Goal: Transaction & Acquisition: Download file/media

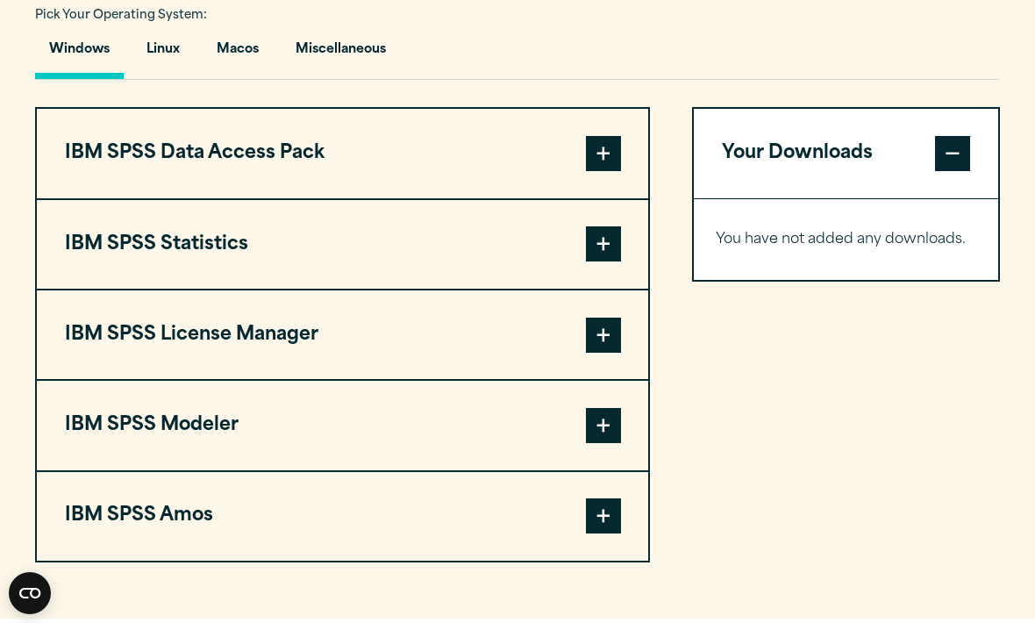
scroll to position [1290, 0]
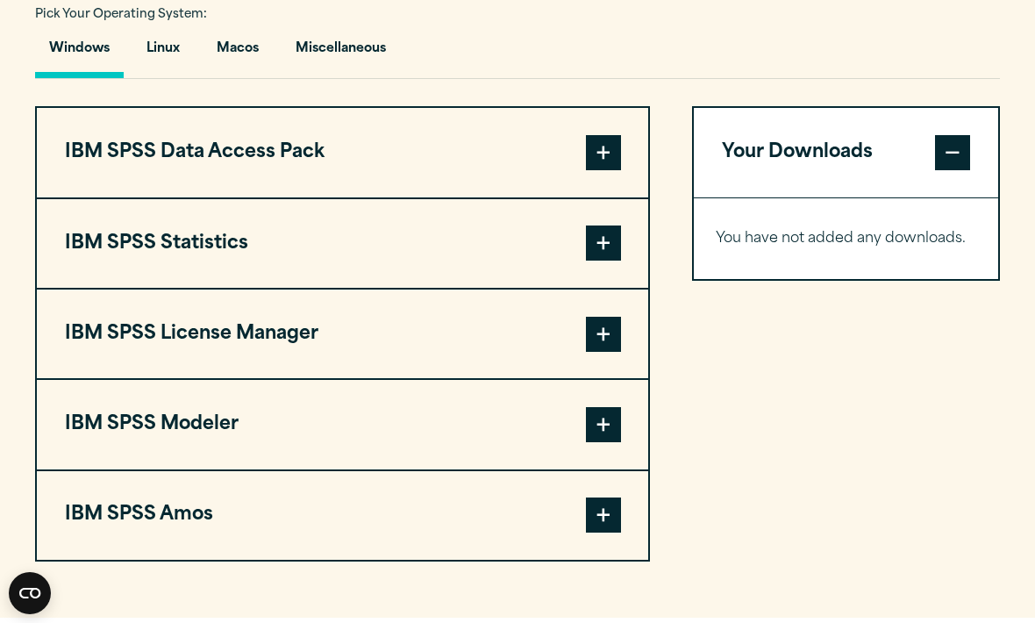
click at [183, 78] on button "Linux" at bounding box center [162, 53] width 61 height 50
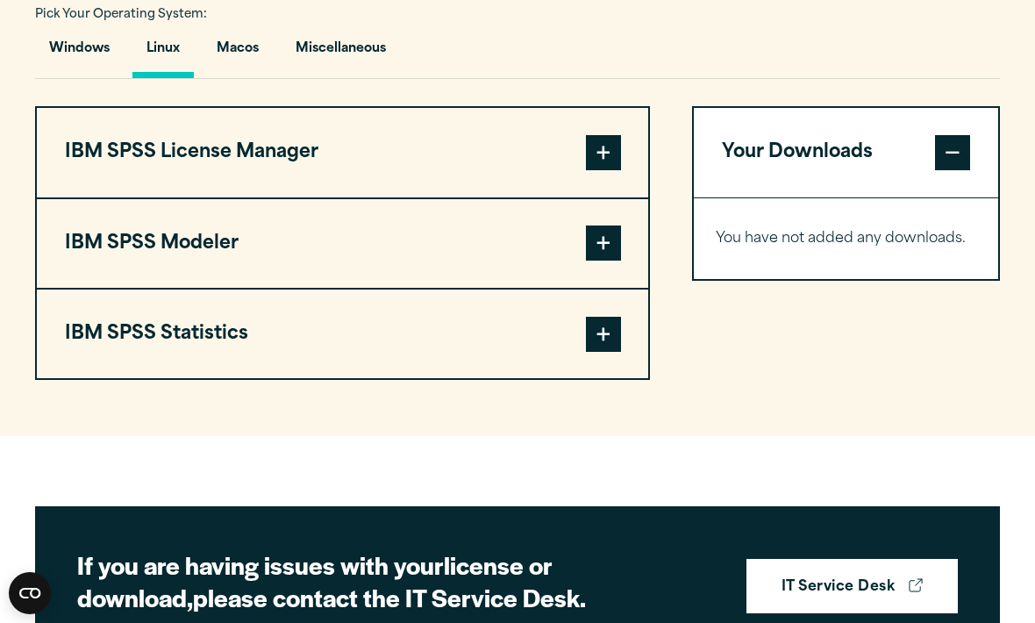
click at [236, 78] on button "Macos" at bounding box center [238, 53] width 70 height 50
click at [326, 78] on button "Miscellaneous" at bounding box center [341, 53] width 118 height 50
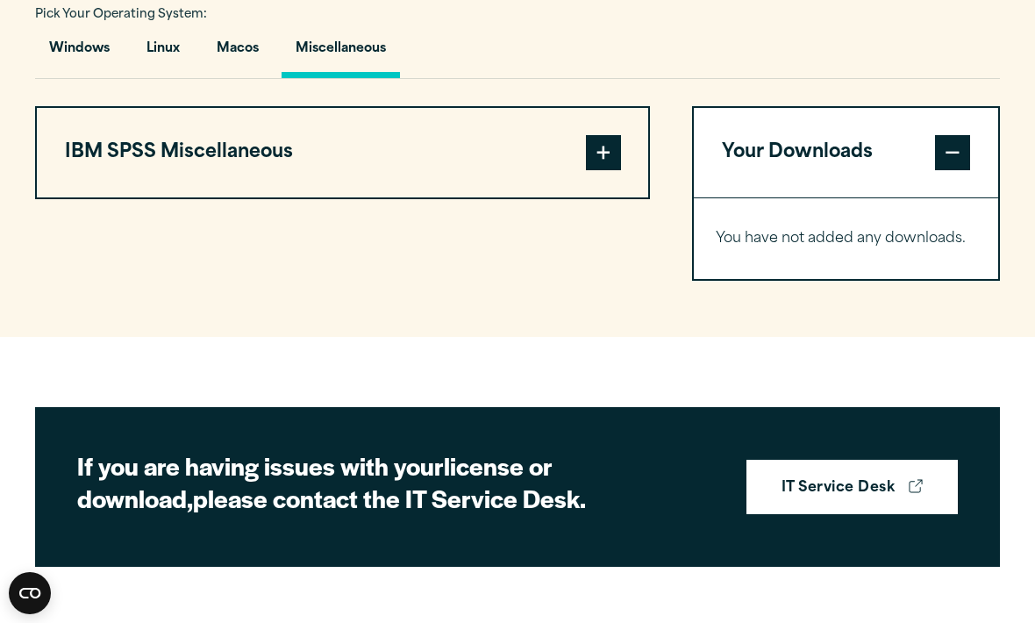
click at [69, 78] on button "Windows" at bounding box center [79, 53] width 89 height 50
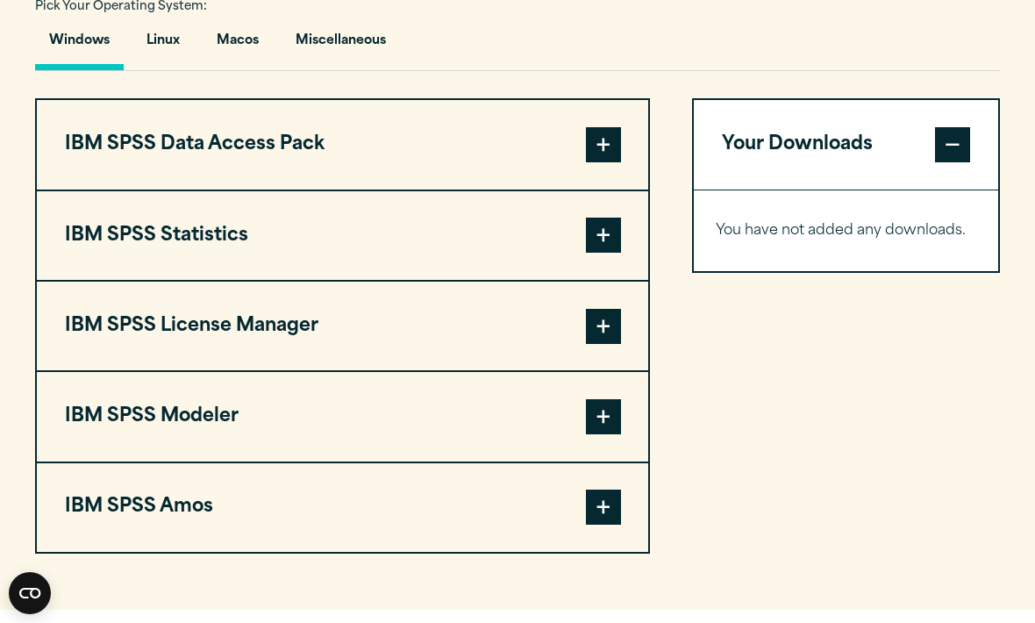
scroll to position [1302, 0]
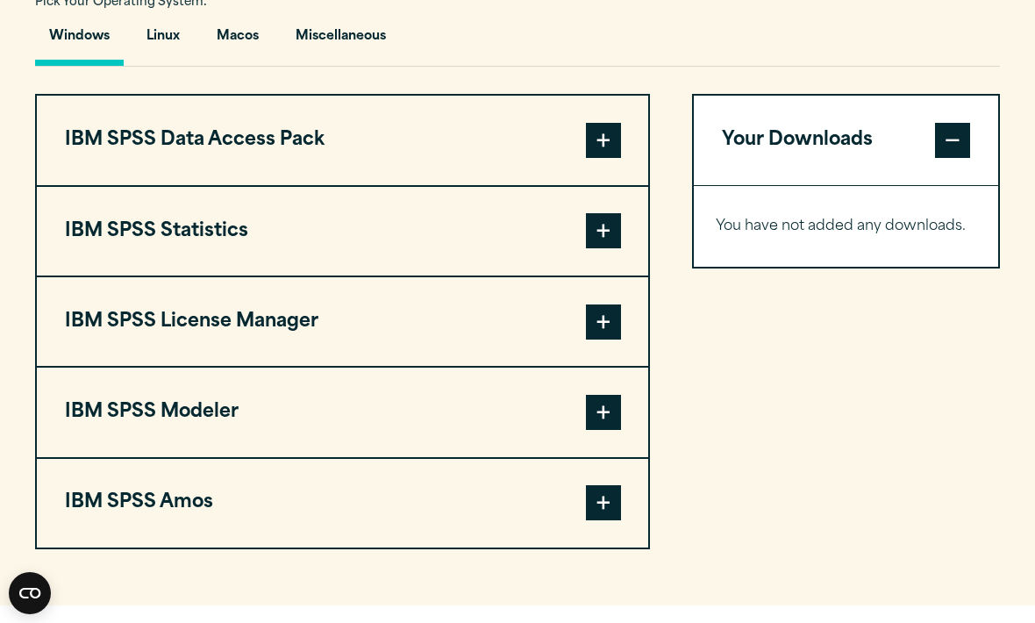
click at [527, 184] on button "IBM SPSS Data Access Pack" at bounding box center [343, 140] width 612 height 89
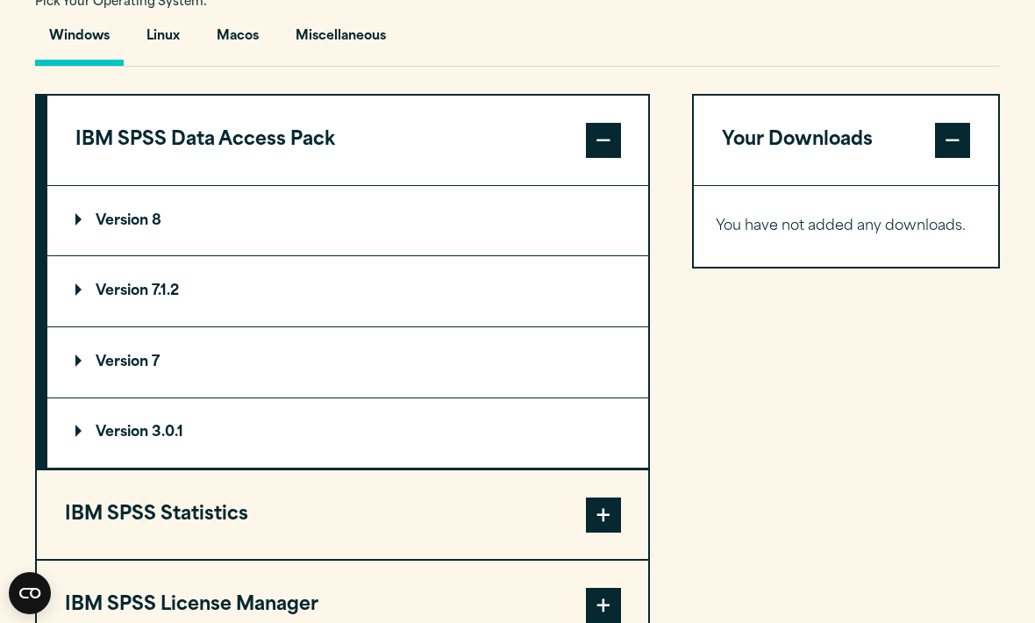
click at [522, 184] on button "IBM SPSS Data Access Pack" at bounding box center [347, 140] width 601 height 89
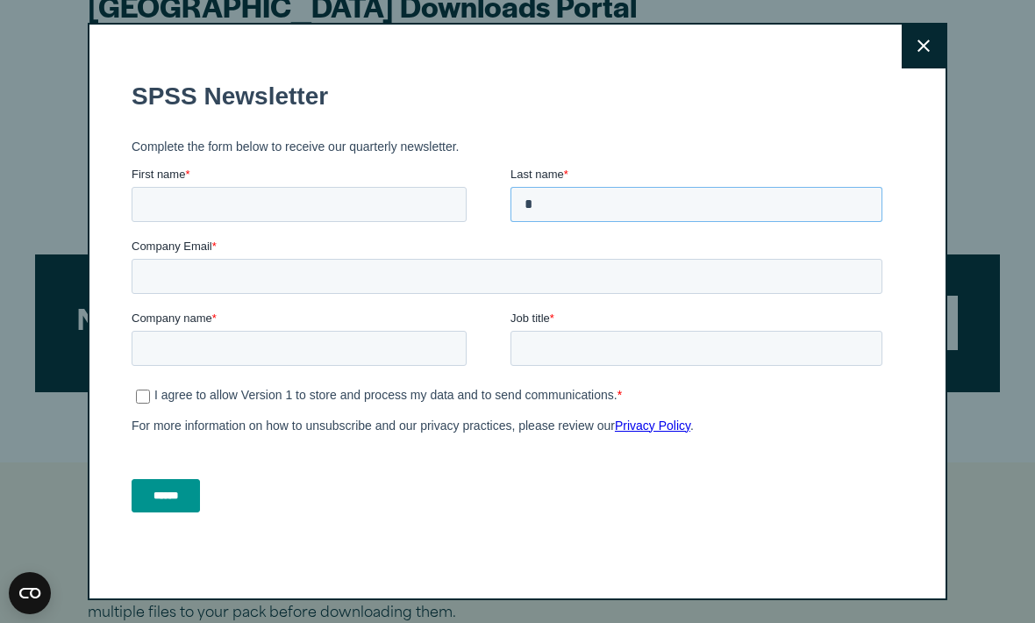
scroll to position [607, 0]
type input "*"
click at [927, 50] on icon at bounding box center [924, 45] width 12 height 12
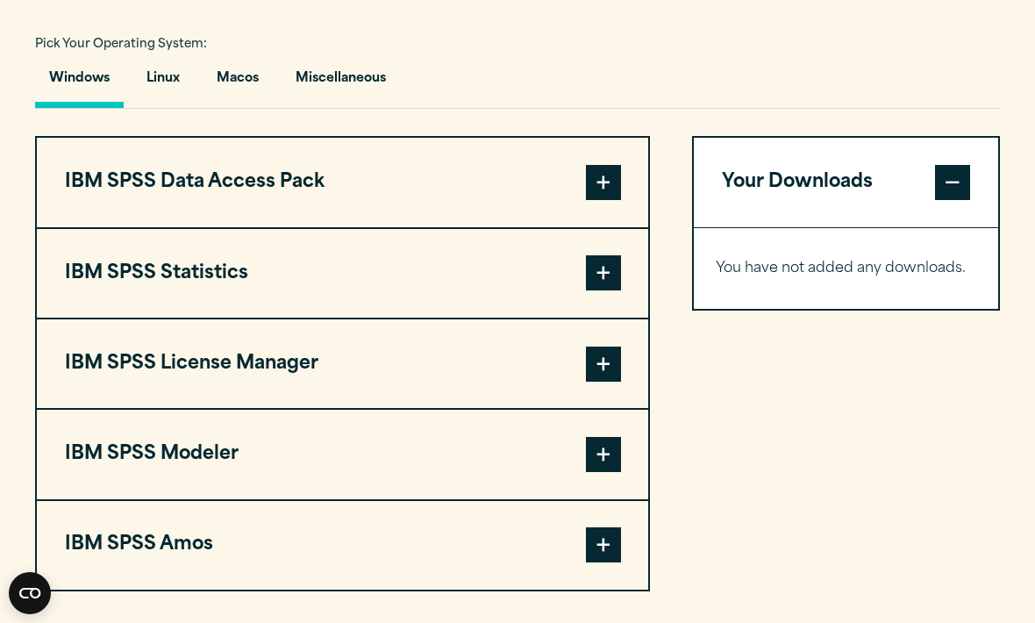
scroll to position [1261, 0]
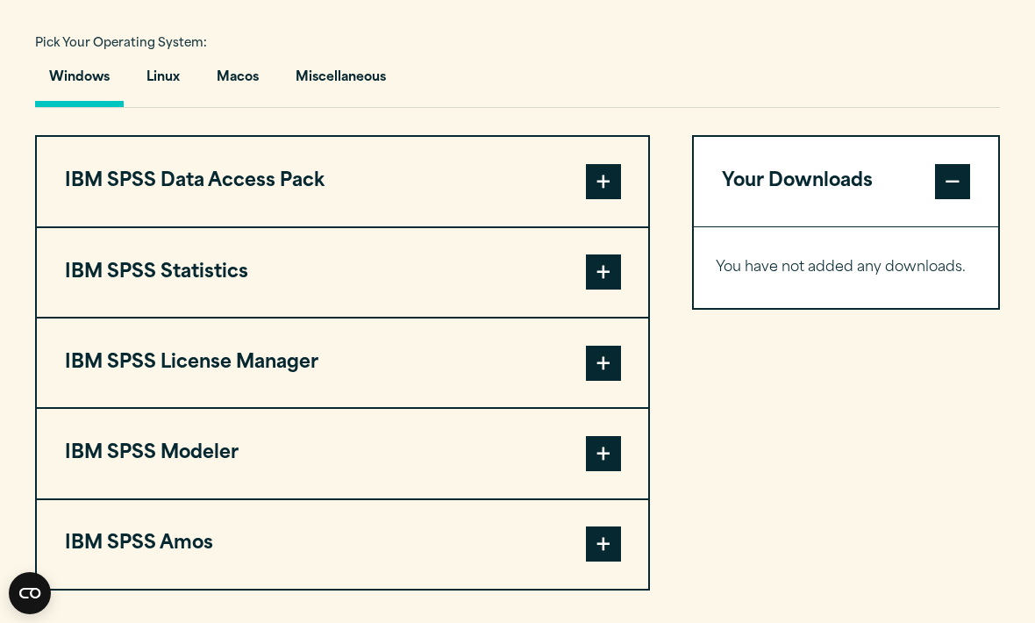
click at [576, 317] on button "IBM SPSS Statistics" at bounding box center [343, 272] width 612 height 89
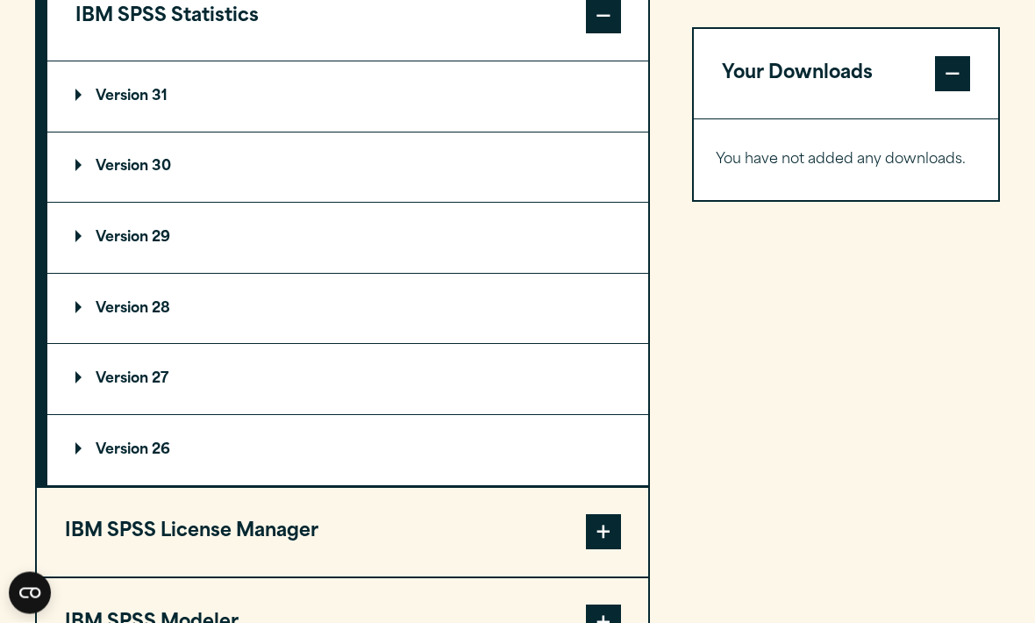
scroll to position [1517, 0]
click at [367, 189] on summary "Version 30" at bounding box center [347, 167] width 601 height 70
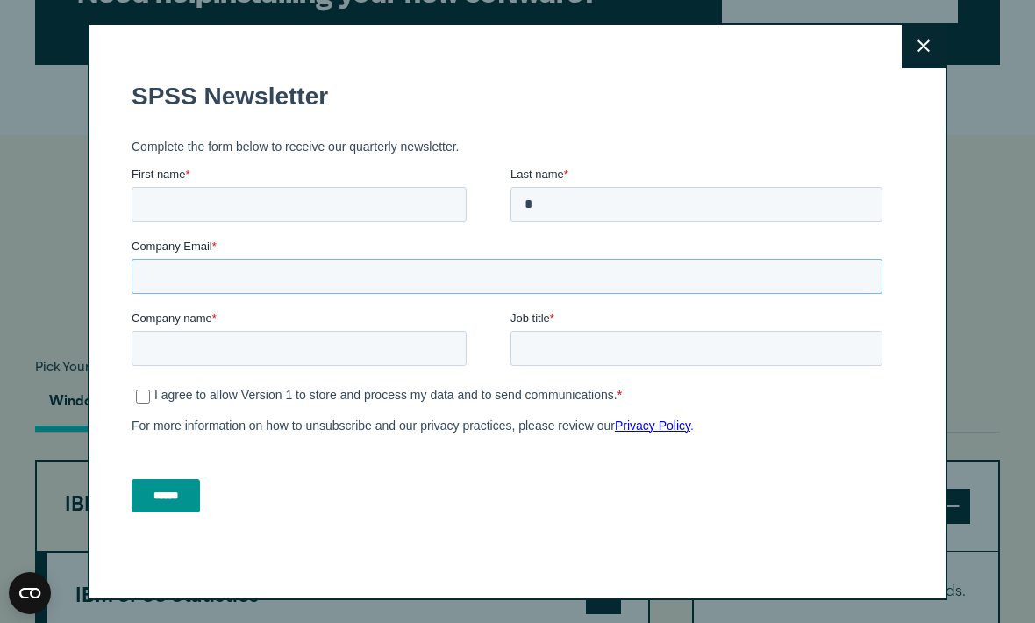
scroll to position [935, 0]
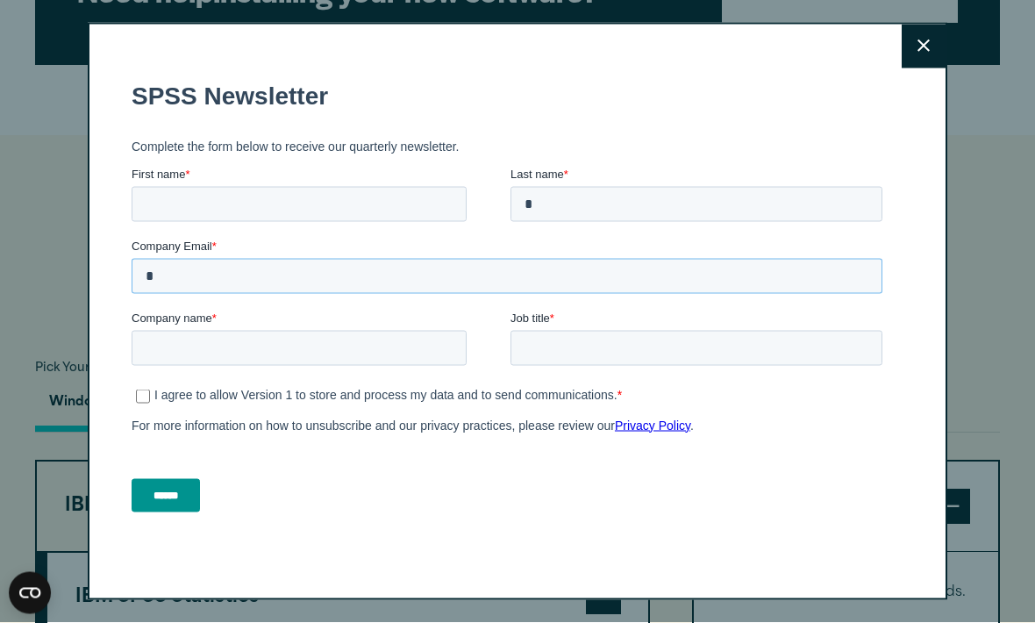
type input "*"
click at [923, 50] on icon at bounding box center [924, 45] width 12 height 13
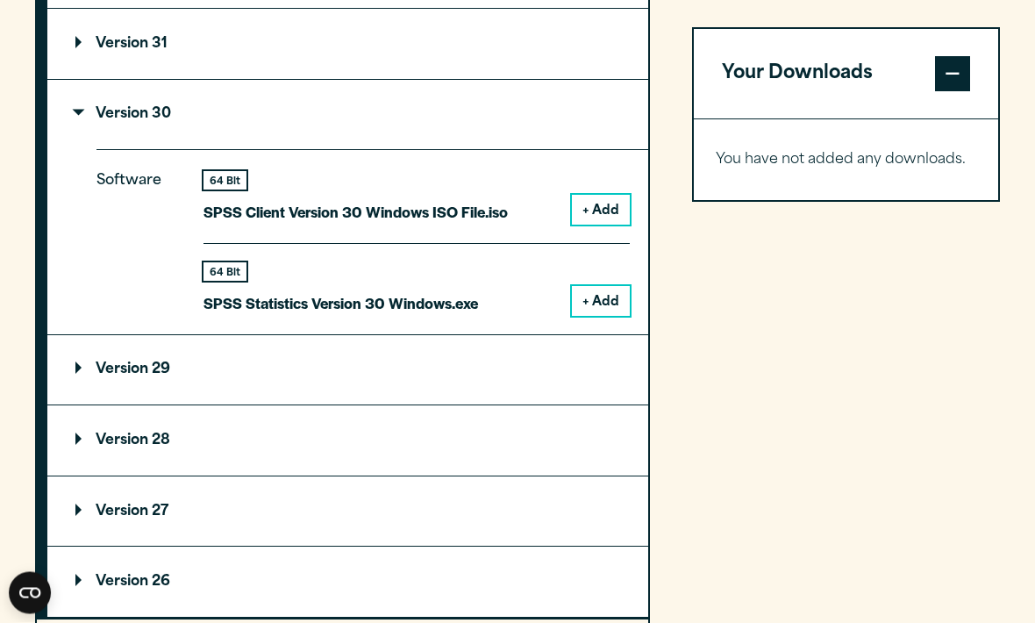
scroll to position [1596, 0]
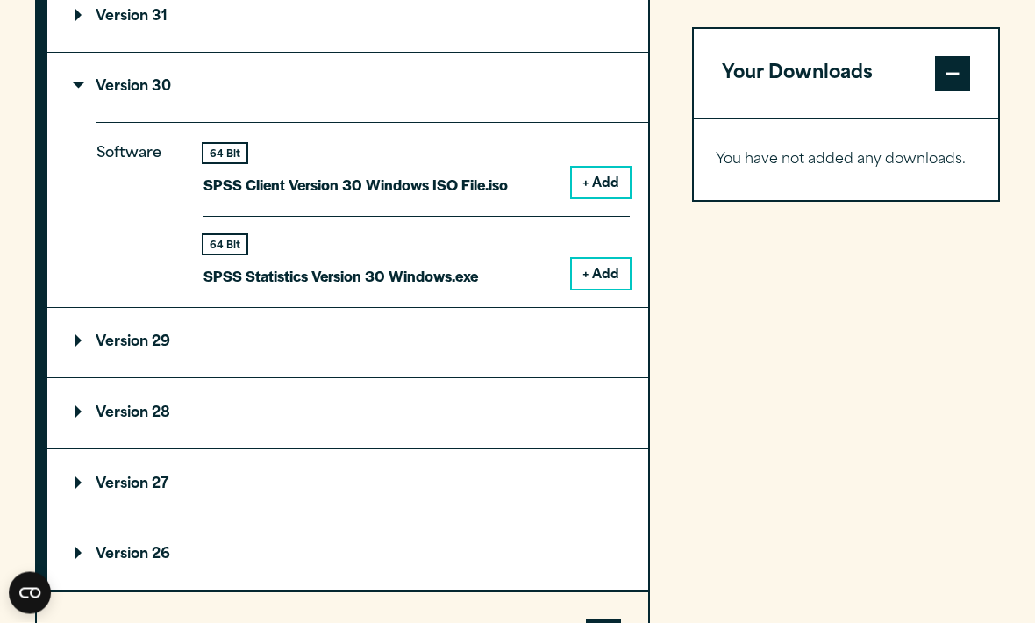
click at [599, 290] on button "+ Add" at bounding box center [601, 275] width 58 height 30
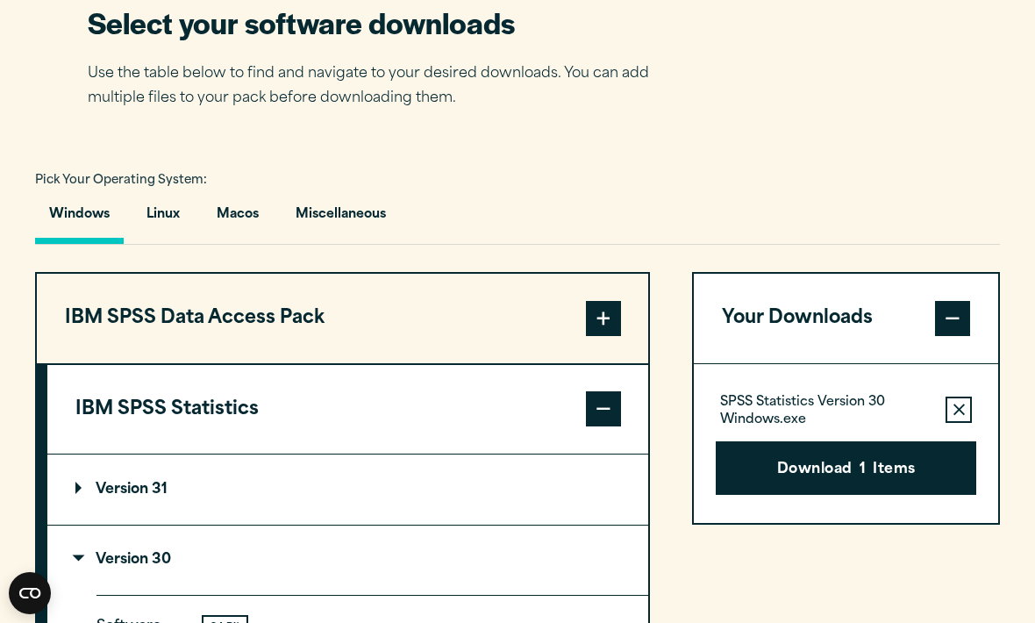
scroll to position [1123, 0]
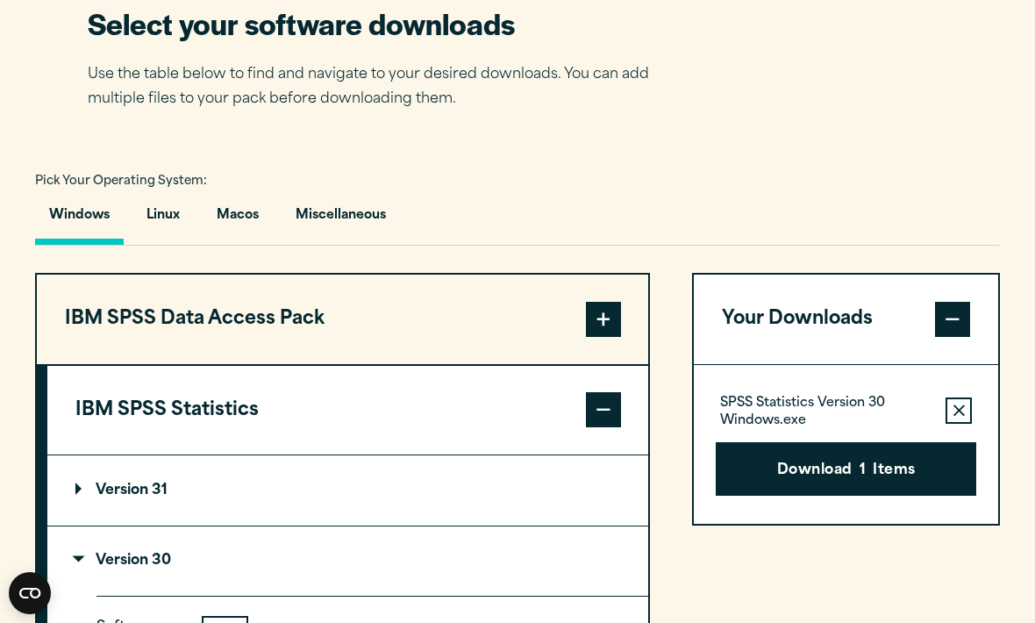
click at [832, 497] on button "Download 1 Items" at bounding box center [846, 469] width 261 height 54
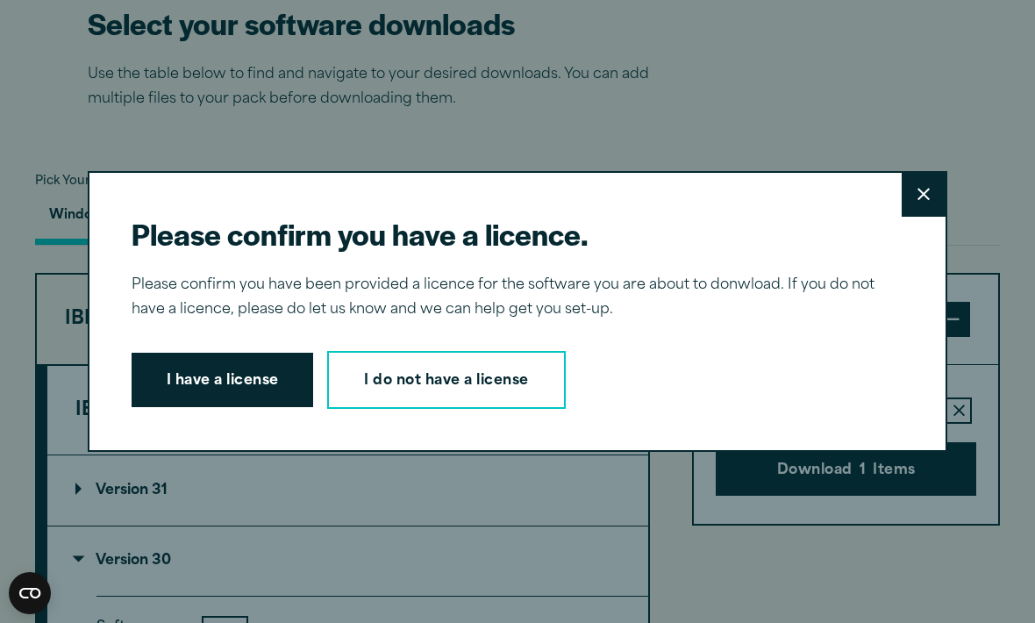
scroll to position [1131, 0]
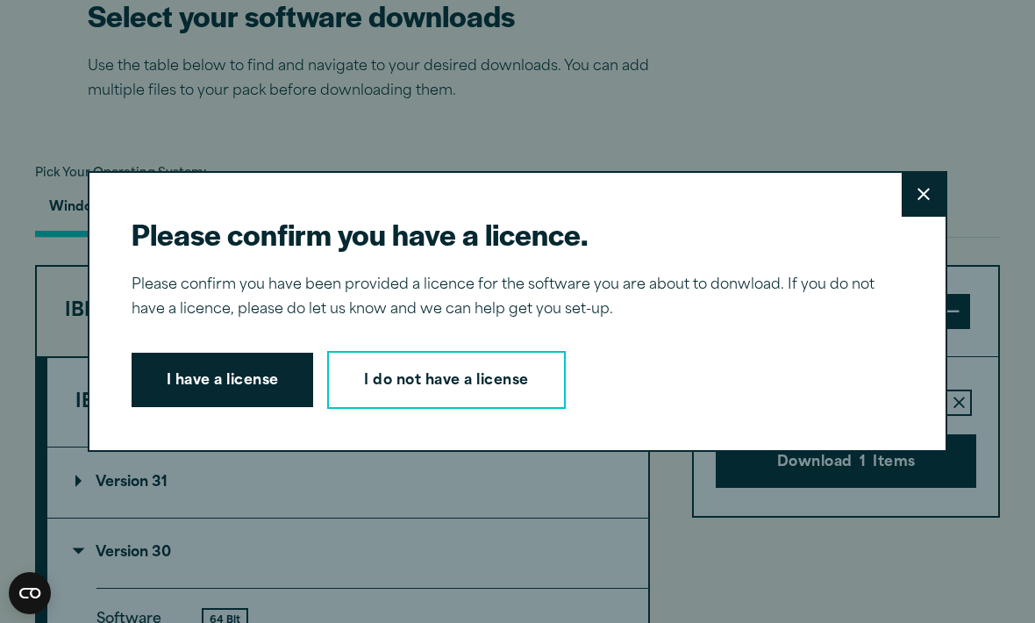
click at [908, 217] on button "Close" at bounding box center [924, 195] width 44 height 44
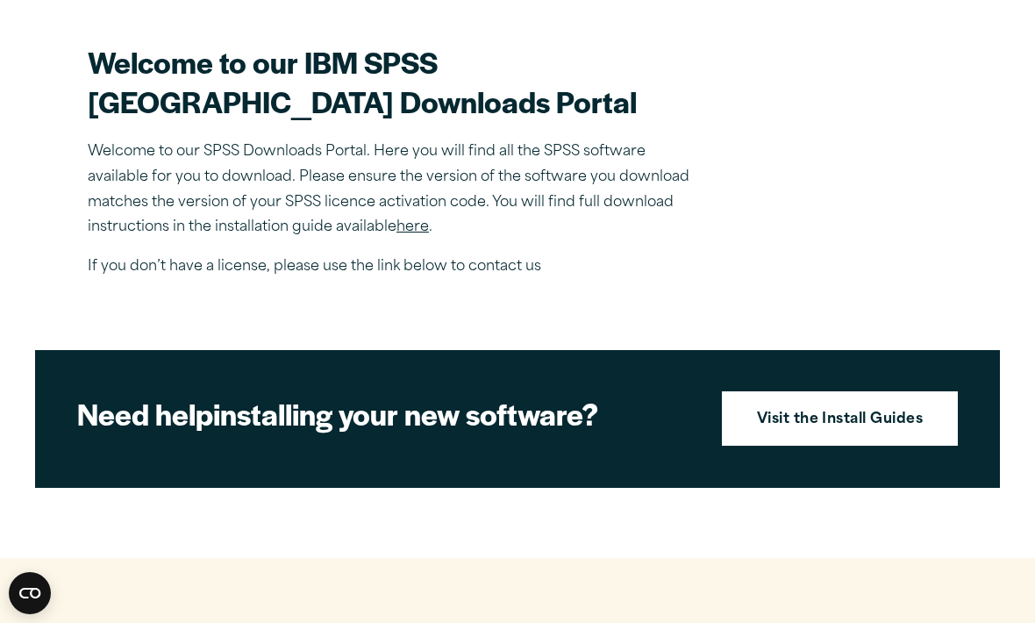
scroll to position [493, 0]
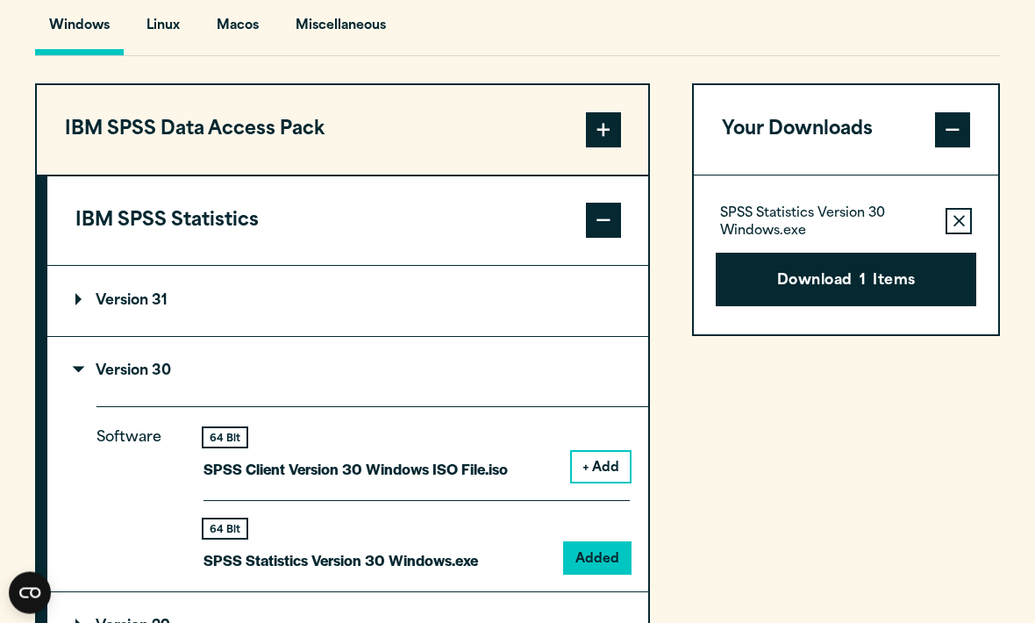
click at [820, 308] on button "Download 1 Items" at bounding box center [846, 281] width 261 height 54
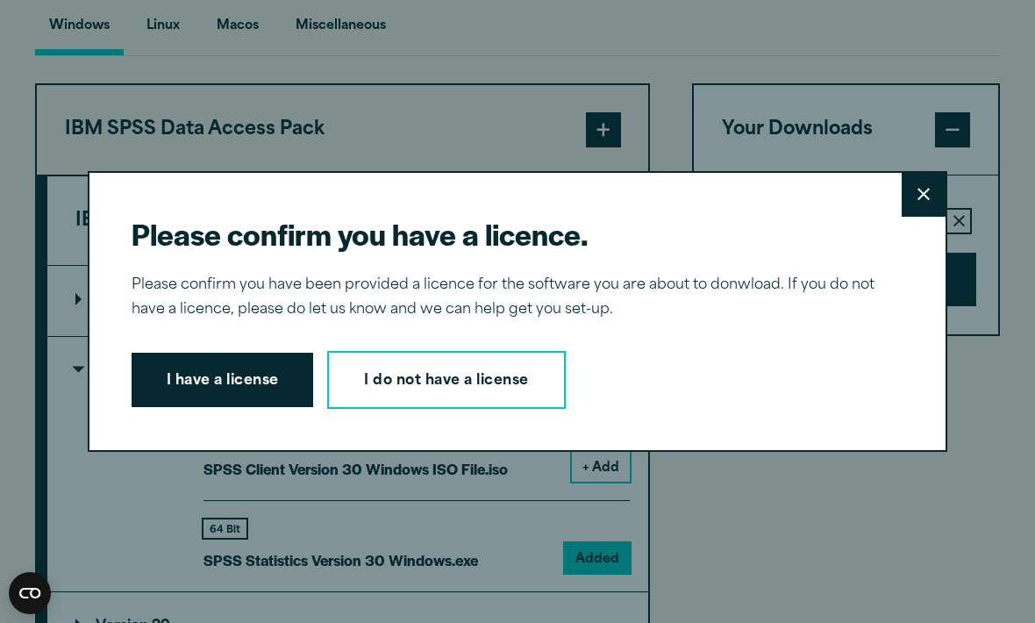
click at [233, 385] on button "I have a license" at bounding box center [223, 380] width 183 height 54
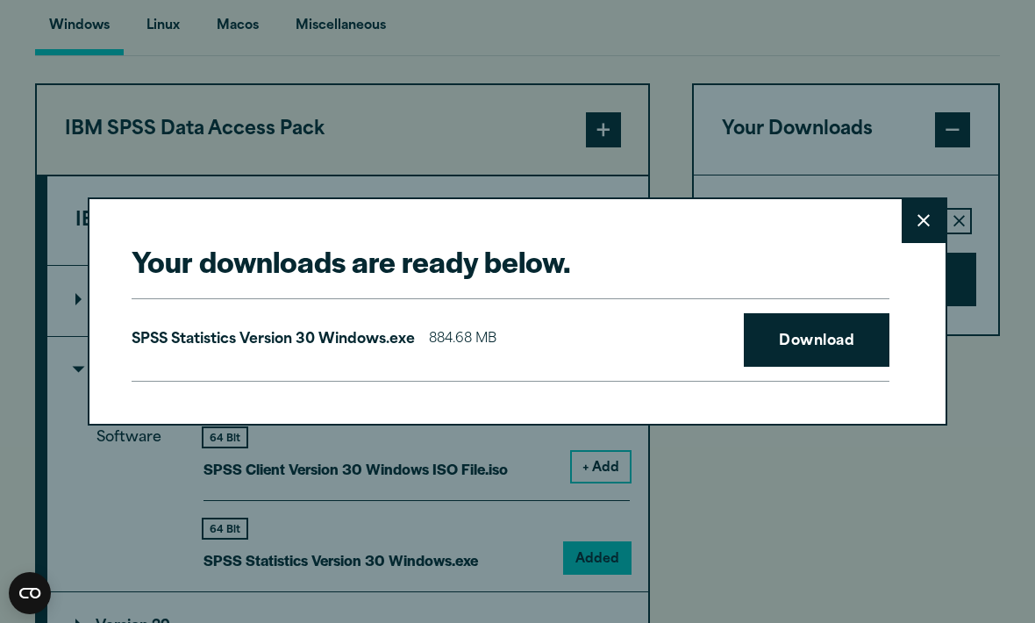
click at [817, 368] on link "Download" at bounding box center [817, 340] width 146 height 54
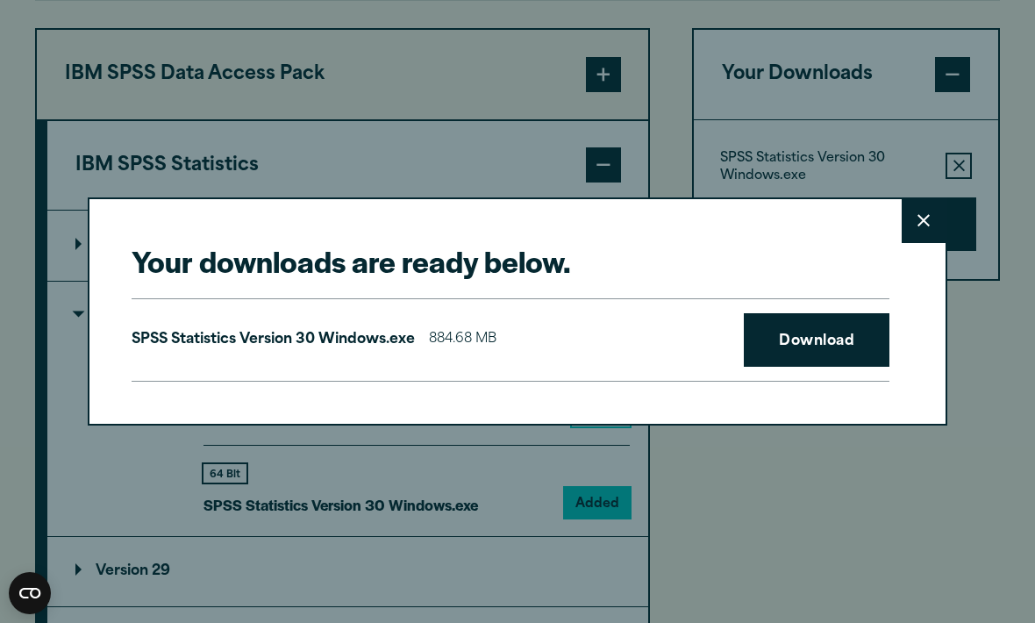
scroll to position [1370, 0]
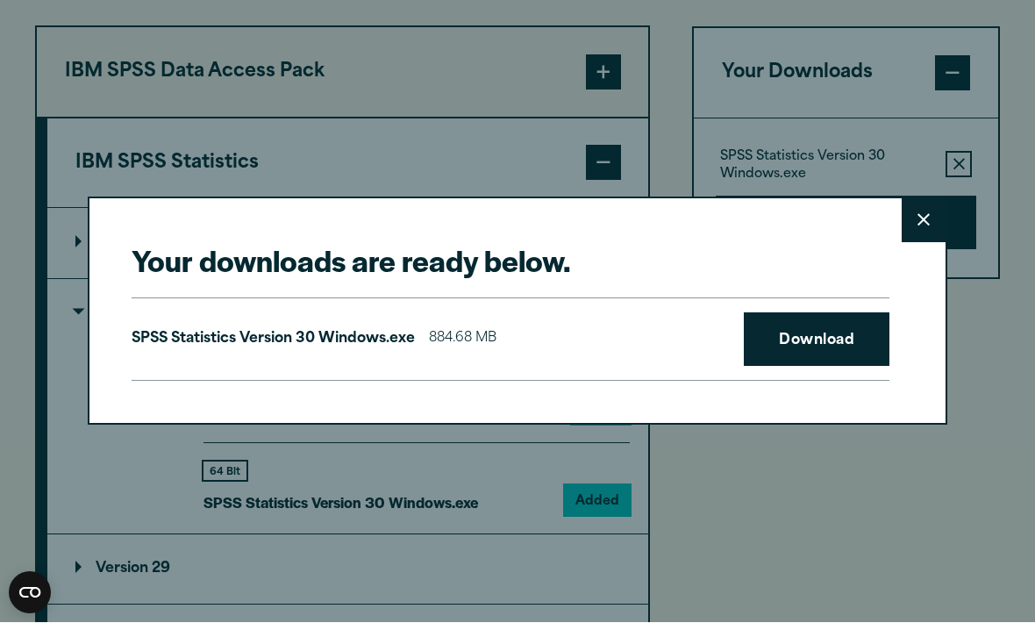
click at [829, 330] on link "Download" at bounding box center [817, 340] width 146 height 54
click at [927, 224] on icon at bounding box center [924, 221] width 12 height 12
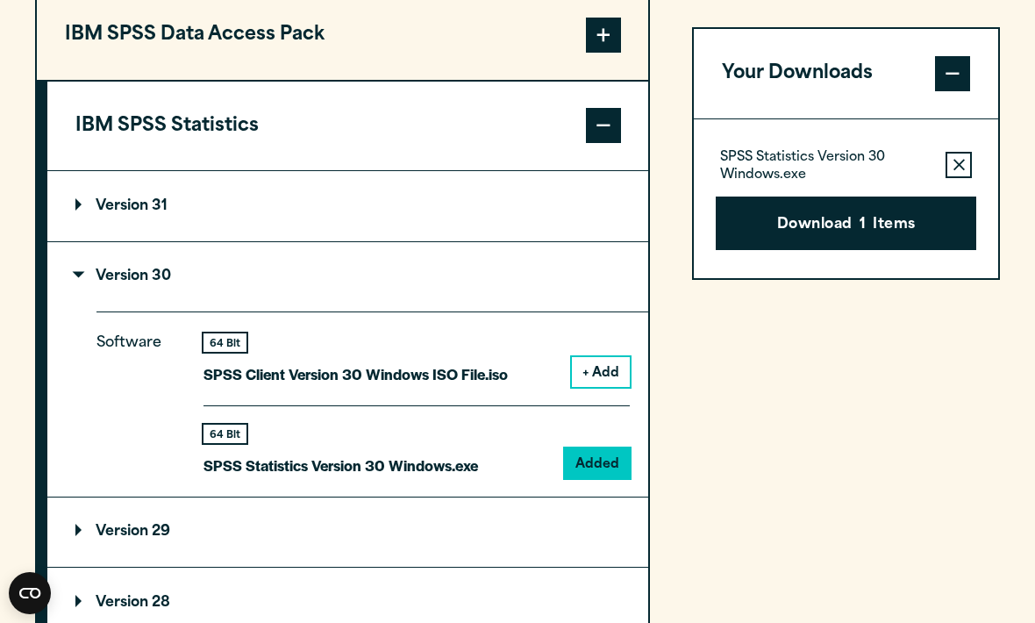
scroll to position [1485, 0]
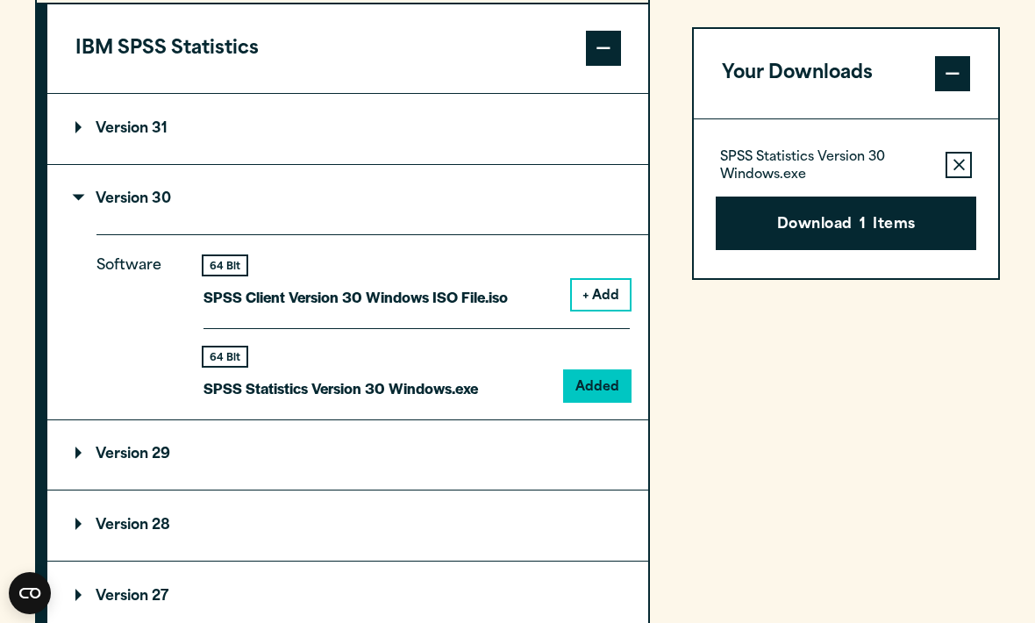
click at [485, 401] on div "64 Bit SPSS Statistics Version 30 Windows.exe Added" at bounding box center [417, 364] width 427 height 73
click at [351, 401] on p "SPSS Statistics Version 30 Windows.exe" at bounding box center [341, 388] width 275 height 25
click at [891, 230] on button "Download 1 Items" at bounding box center [846, 224] width 261 height 54
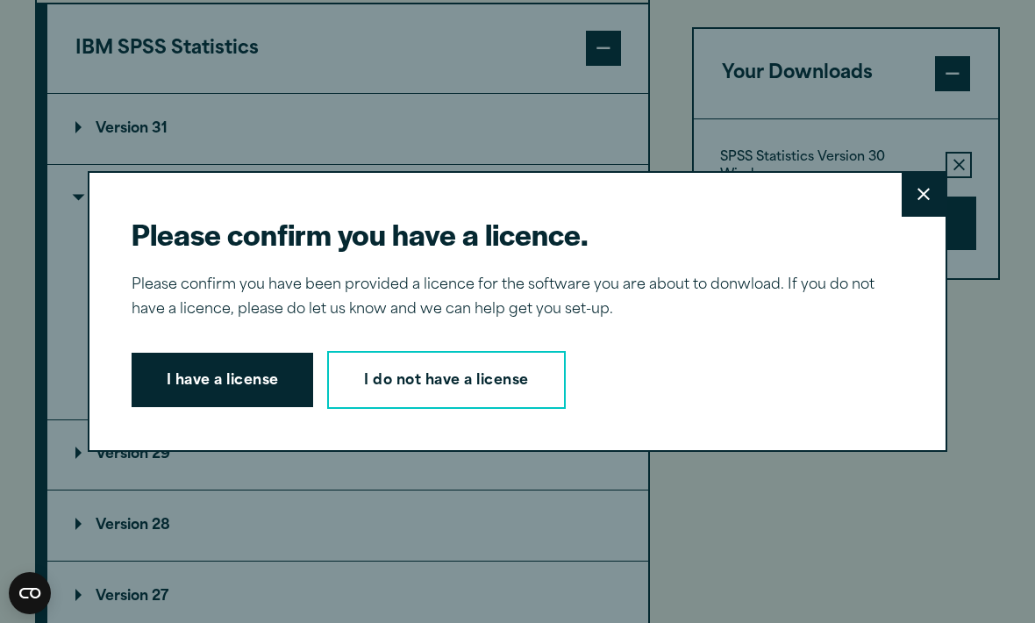
click at [247, 400] on button "I have a license" at bounding box center [223, 380] width 183 height 54
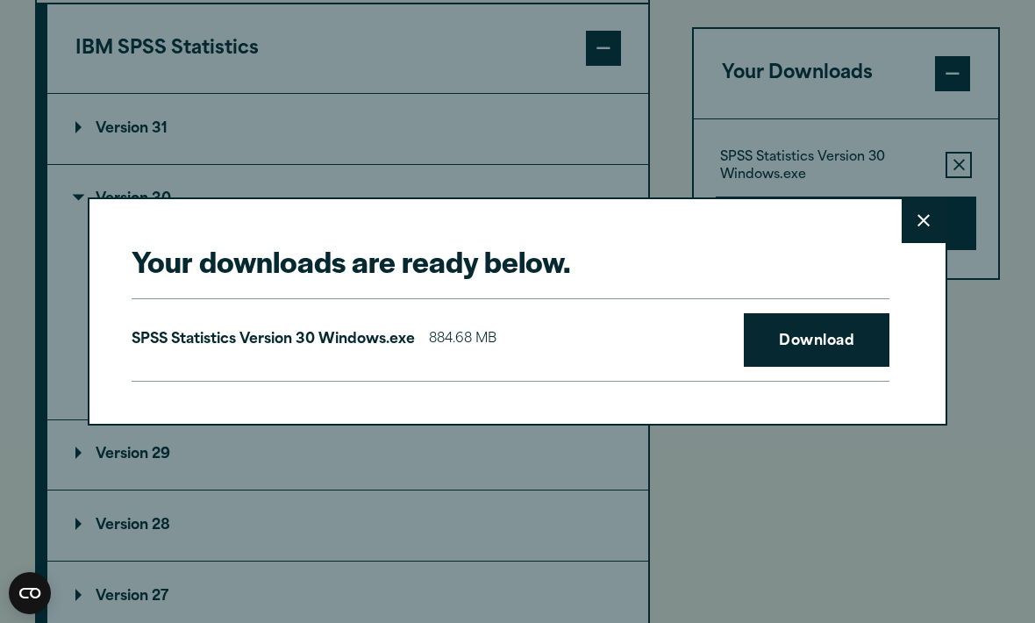
click at [806, 368] on link "Download" at bounding box center [817, 340] width 146 height 54
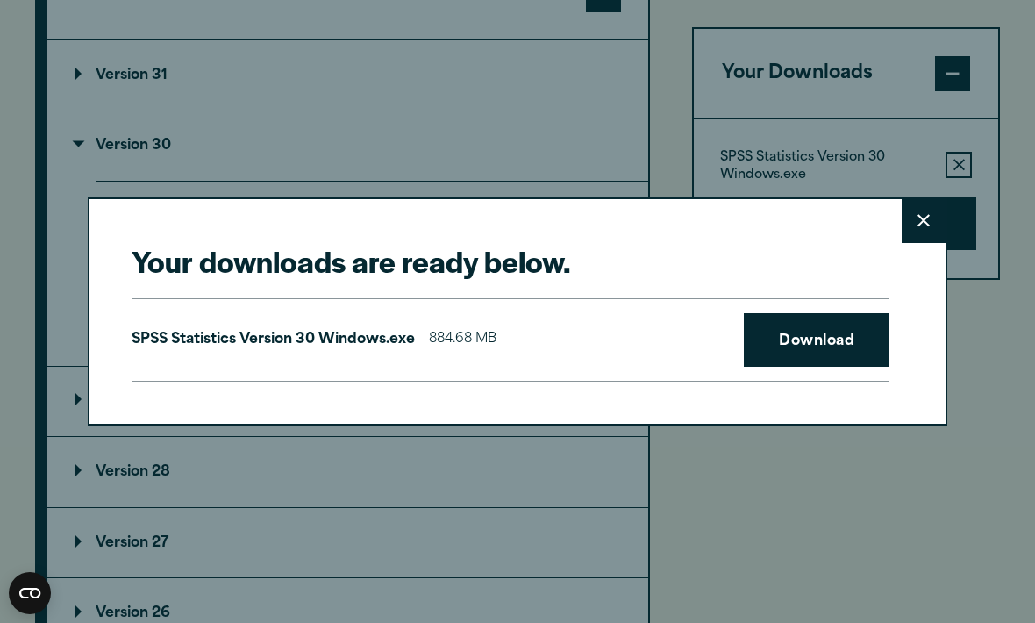
scroll to position [1542, 0]
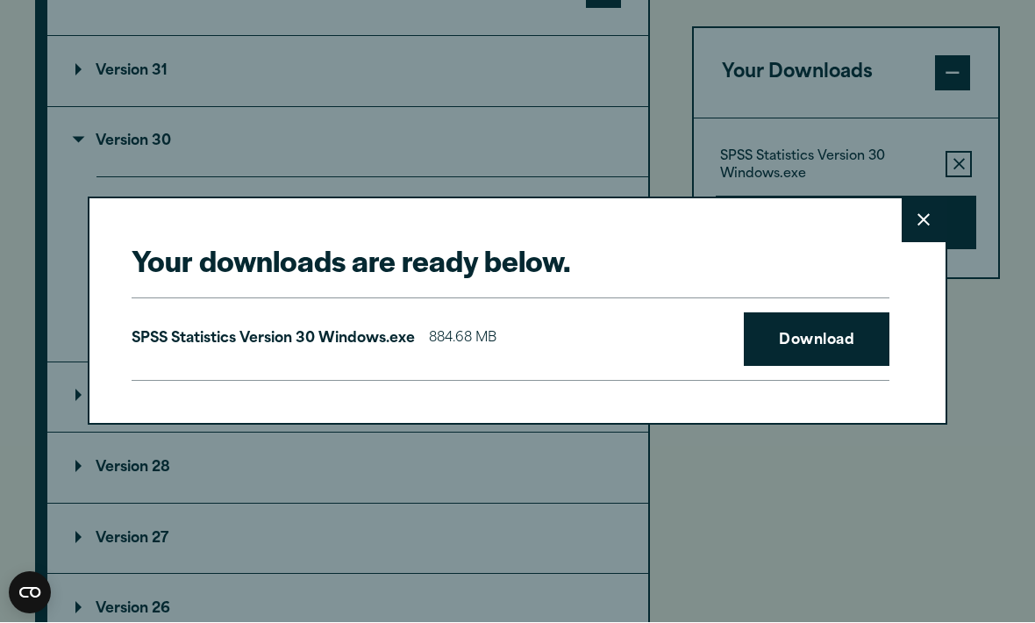
click at [919, 222] on icon at bounding box center [924, 220] width 12 height 13
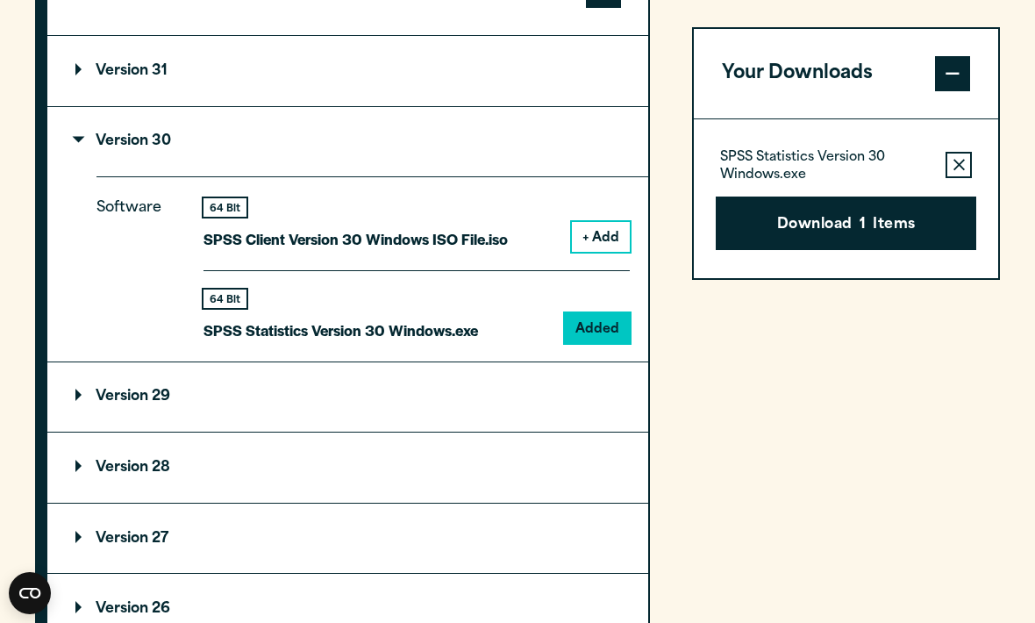
click at [591, 252] on button "+ Add" at bounding box center [601, 237] width 58 height 30
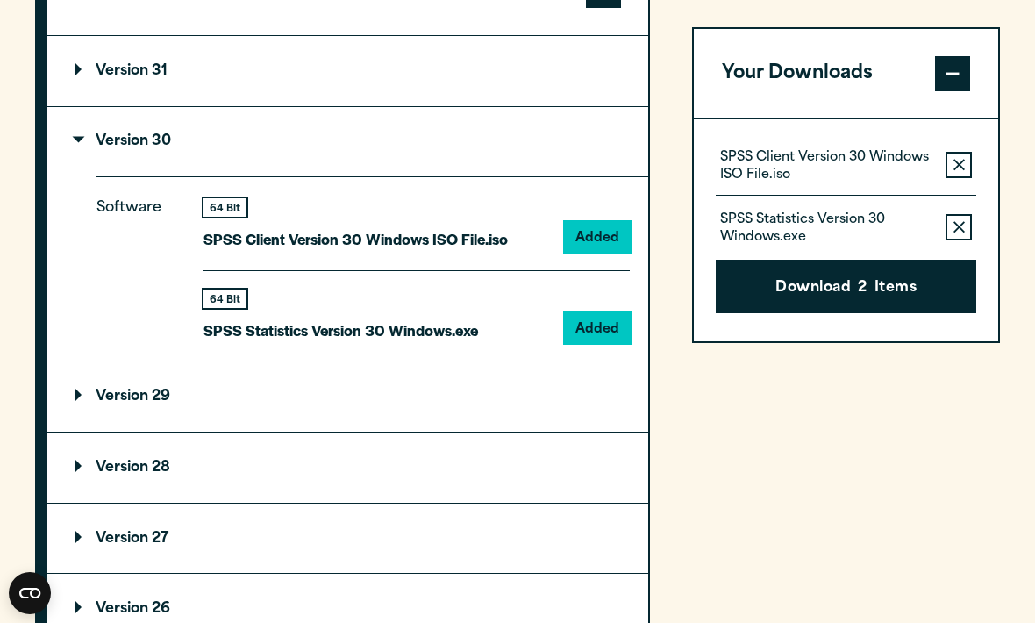
click at [827, 289] on button "Download 2 Items" at bounding box center [846, 287] width 261 height 54
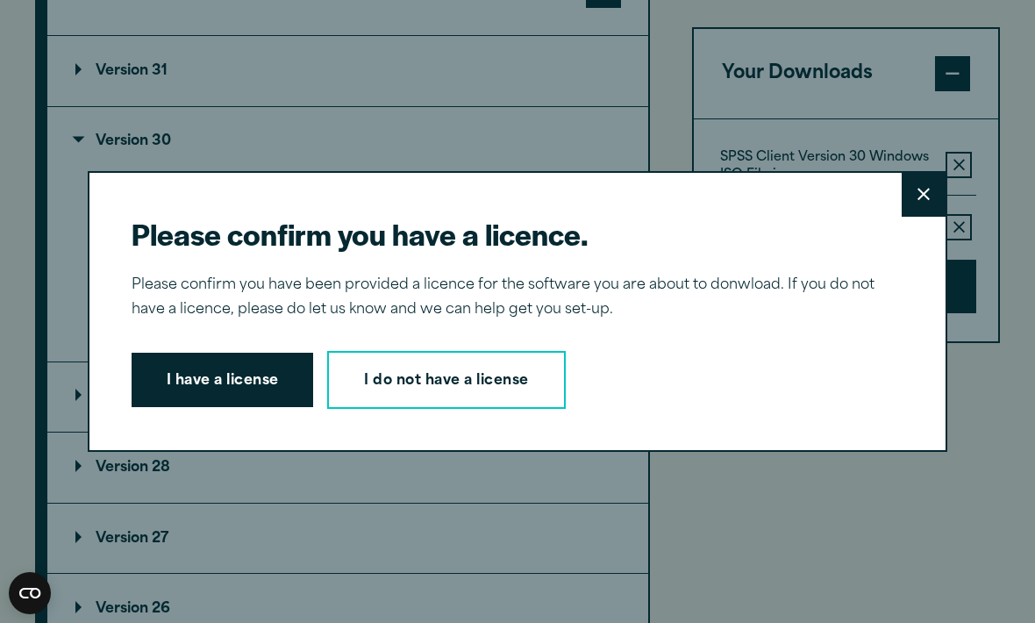
click at [251, 373] on button "I have a license" at bounding box center [223, 380] width 183 height 54
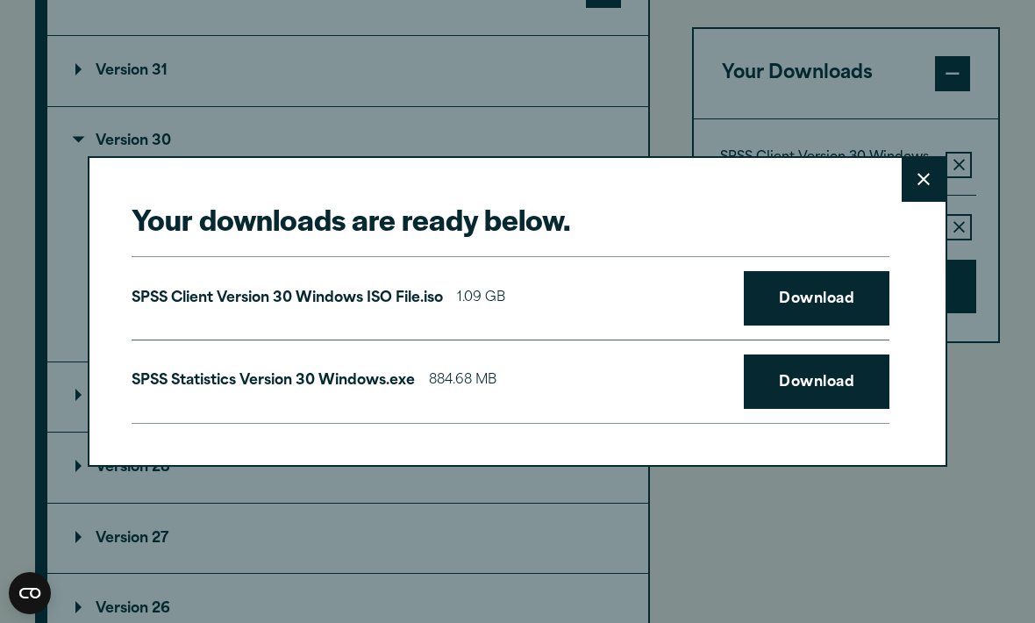
click at [835, 304] on link "Download" at bounding box center [817, 298] width 146 height 54
click at [933, 193] on button "Close" at bounding box center [924, 180] width 44 height 44
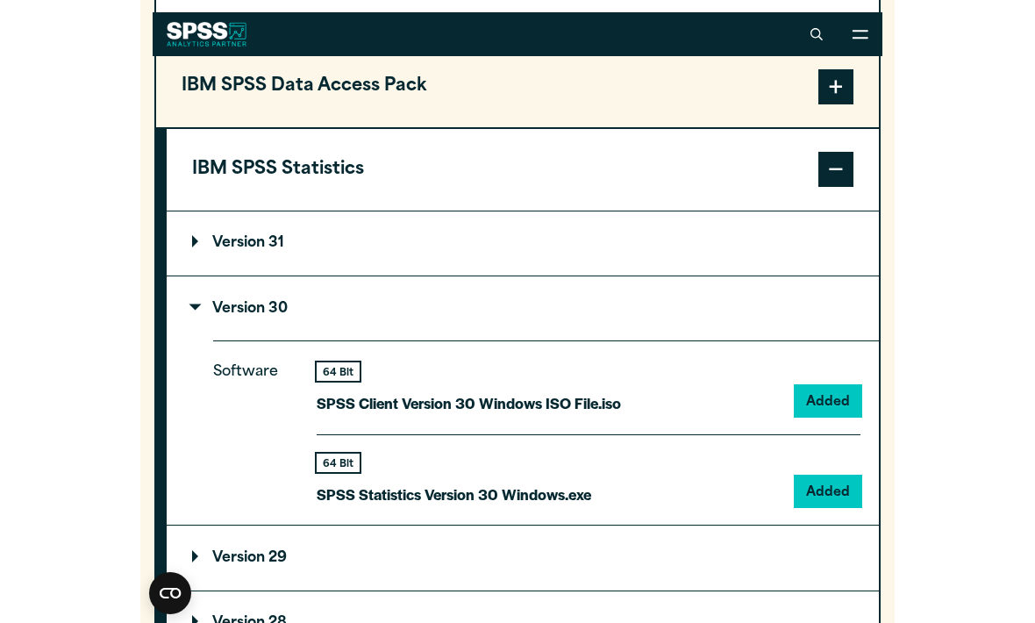
scroll to position [1388, 0]
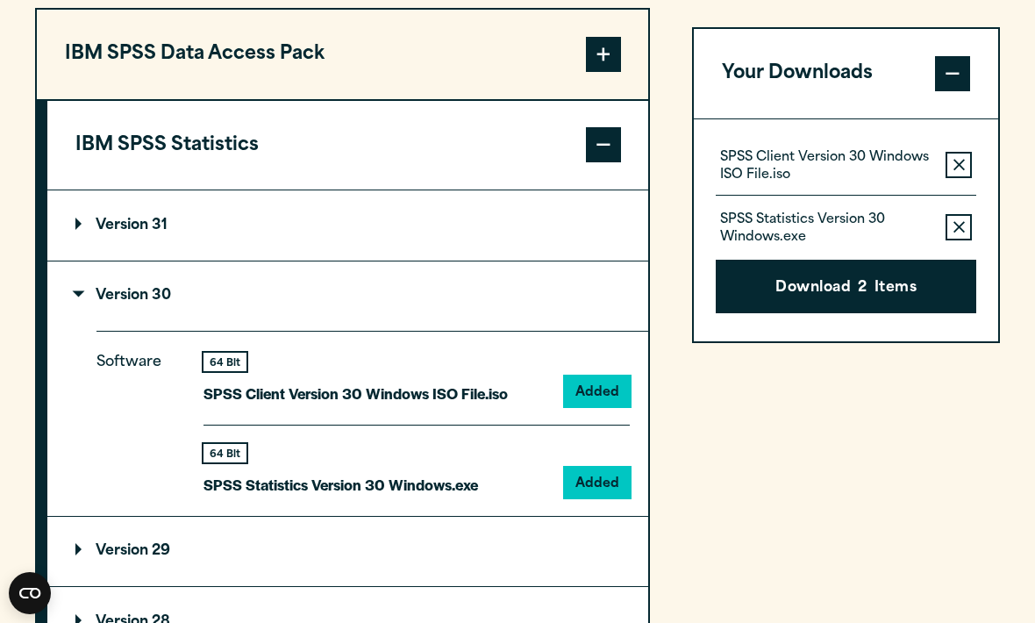
click at [876, 537] on div "Your Downloads SPSS Client Version 30 Windows ISO File.iso Remove this item fro…" at bounding box center [846, 540] width 308 height 1064
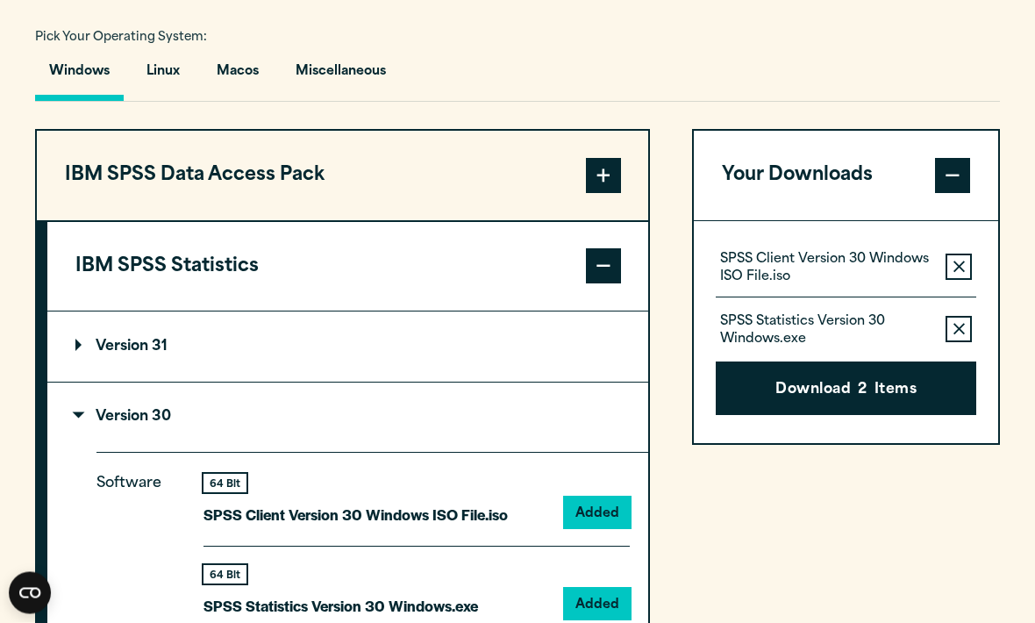
scroll to position [1267, 0]
